Goal: Information Seeking & Learning: Learn about a topic

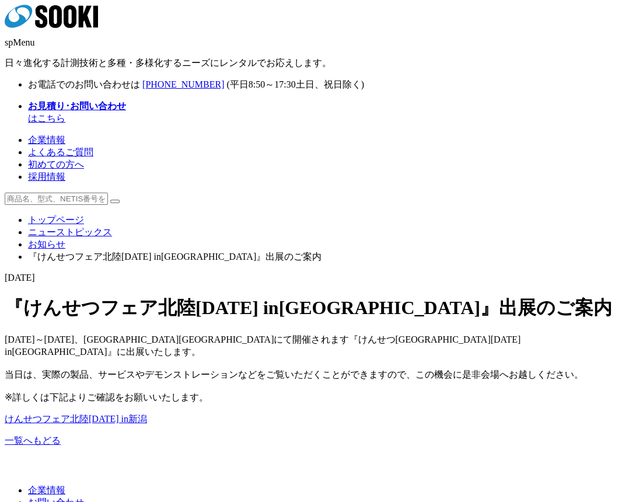
click at [337, 214] on ul "トップページ ニューストピックス お知らせ 『けんせつフェア北陸[DATE] in[GEOGRAPHIC_DATA]』出展のご案内" at bounding box center [318, 238] width 627 height 49
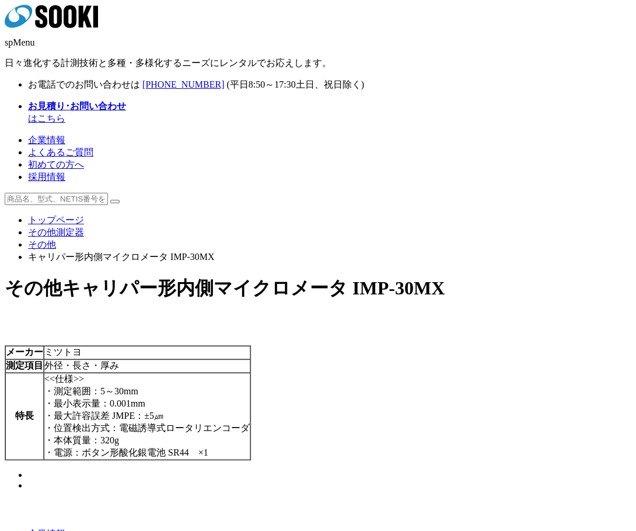
click at [250, 346] on td "ミツトヨ" at bounding box center [147, 352] width 207 height 13
click at [250, 359] on td "外径・長さ・厚み" at bounding box center [147, 365] width 207 height 13
click at [360, 314] on div at bounding box center [318, 320] width 627 height 12
